Goal: Complete application form

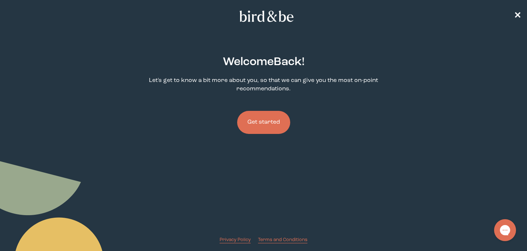
click at [276, 122] on button "Get started" at bounding box center [263, 122] width 53 height 23
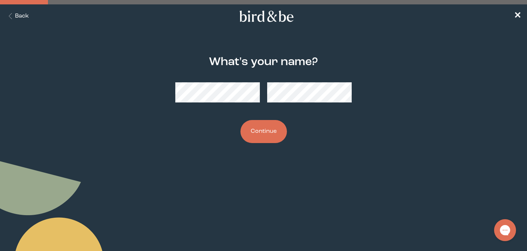
click at [276, 122] on button "Continue" at bounding box center [263, 131] width 46 height 23
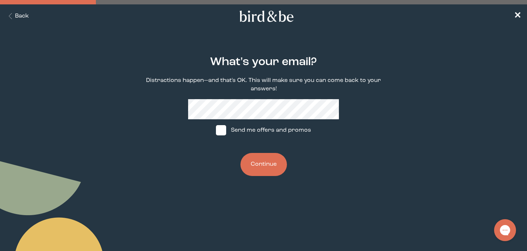
click at [252, 175] on button "Continue" at bounding box center [263, 164] width 46 height 23
